Goal: Task Accomplishment & Management: Use online tool/utility

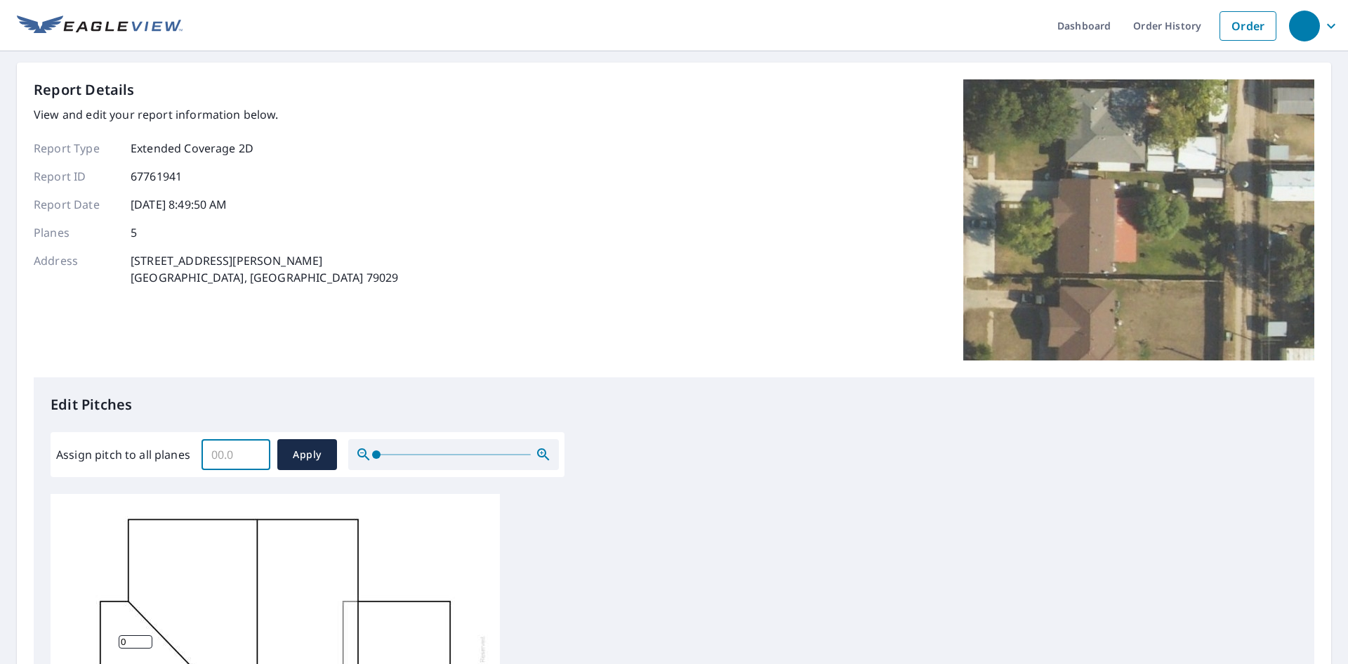
click at [223, 452] on input "Assign pitch to all planes" at bounding box center [236, 454] width 69 height 39
type input "4"
click at [331, 461] on button "Apply" at bounding box center [307, 454] width 60 height 31
type input "4"
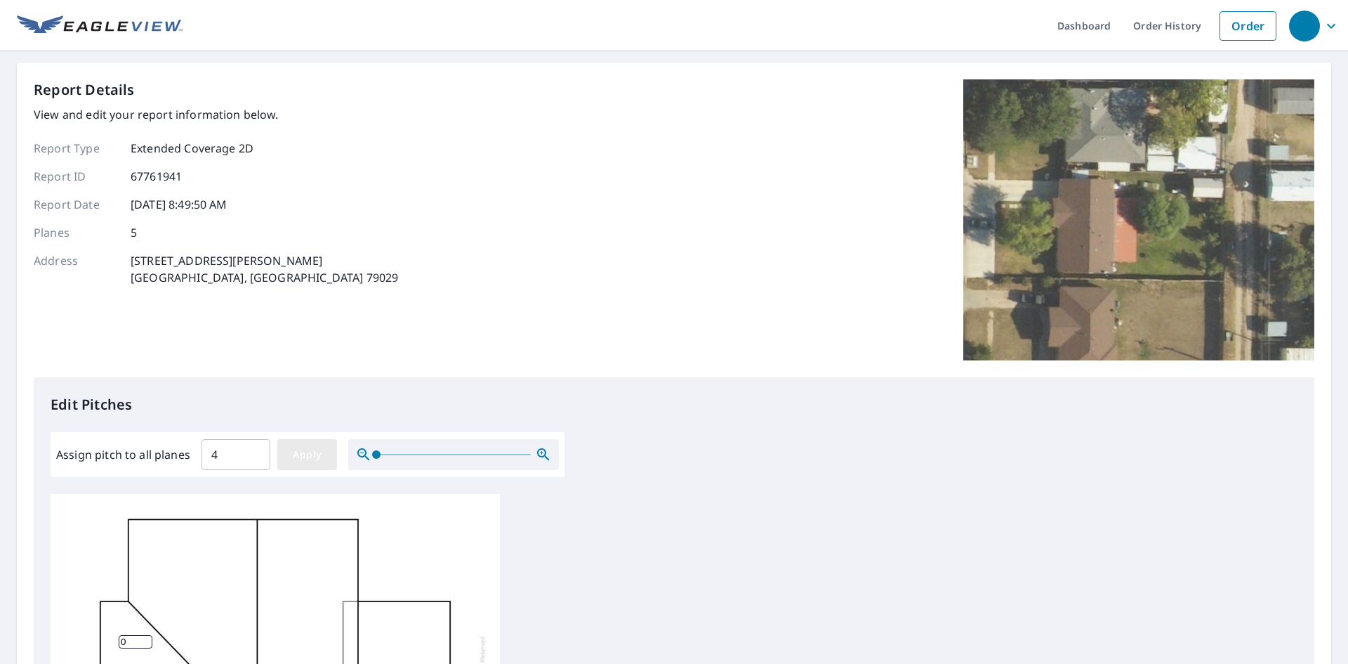
type input "4"
click at [293, 451] on span "Apply" at bounding box center [307, 455] width 37 height 18
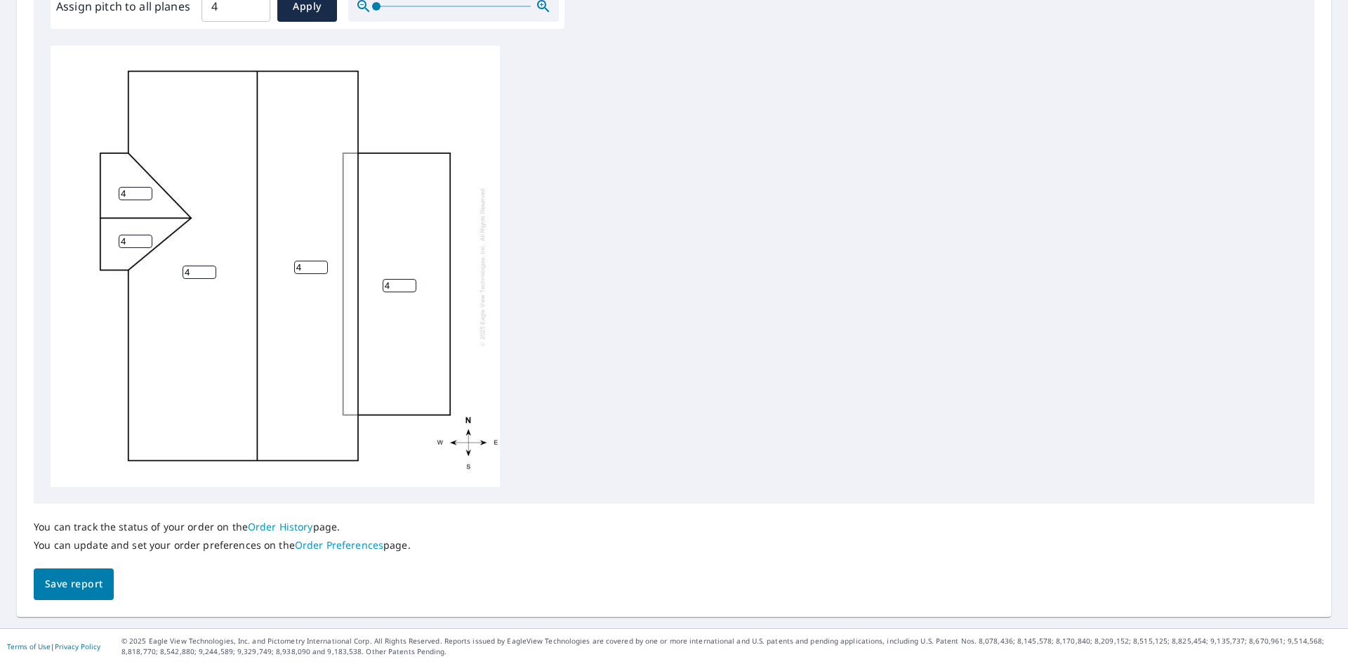
click at [53, 585] on span "Save report" at bounding box center [74, 584] width 58 height 18
